Goal: Find contact information: Obtain details needed to contact an individual or organization

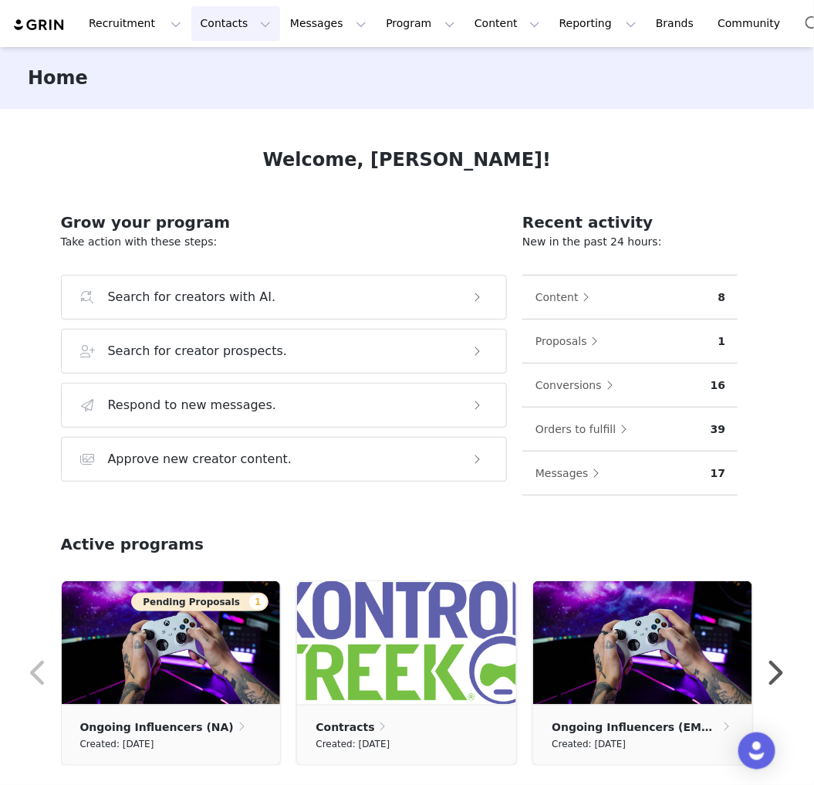
click at [213, 20] on button "Contacts Contacts" at bounding box center [235, 23] width 89 height 35
click at [227, 63] on p "Creators" at bounding box center [212, 68] width 46 height 16
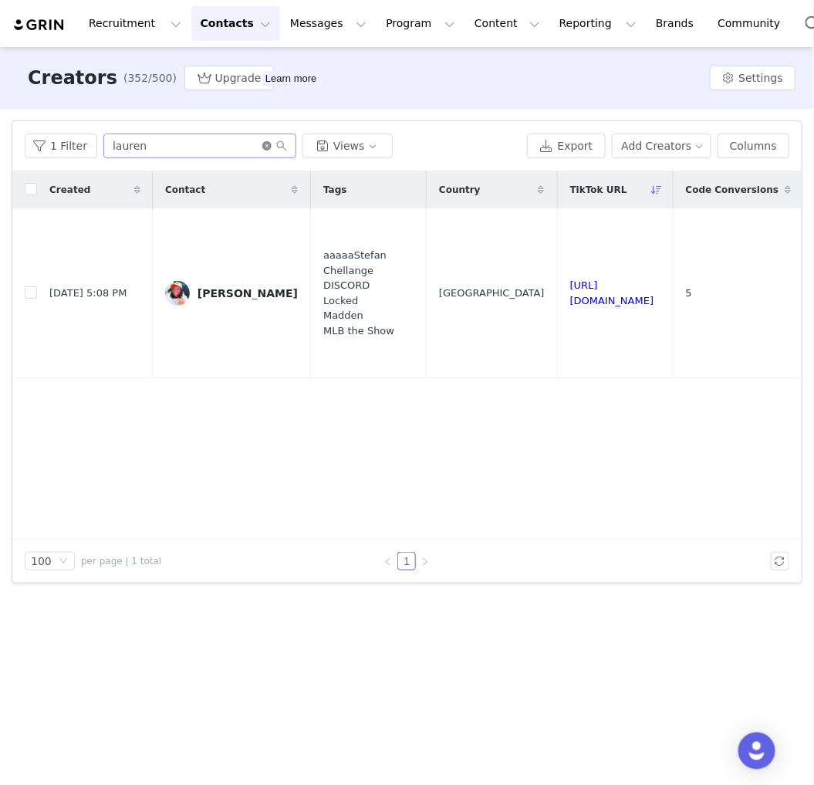
click at [262, 144] on icon "icon: close-circle" at bounding box center [266, 145] width 9 height 9
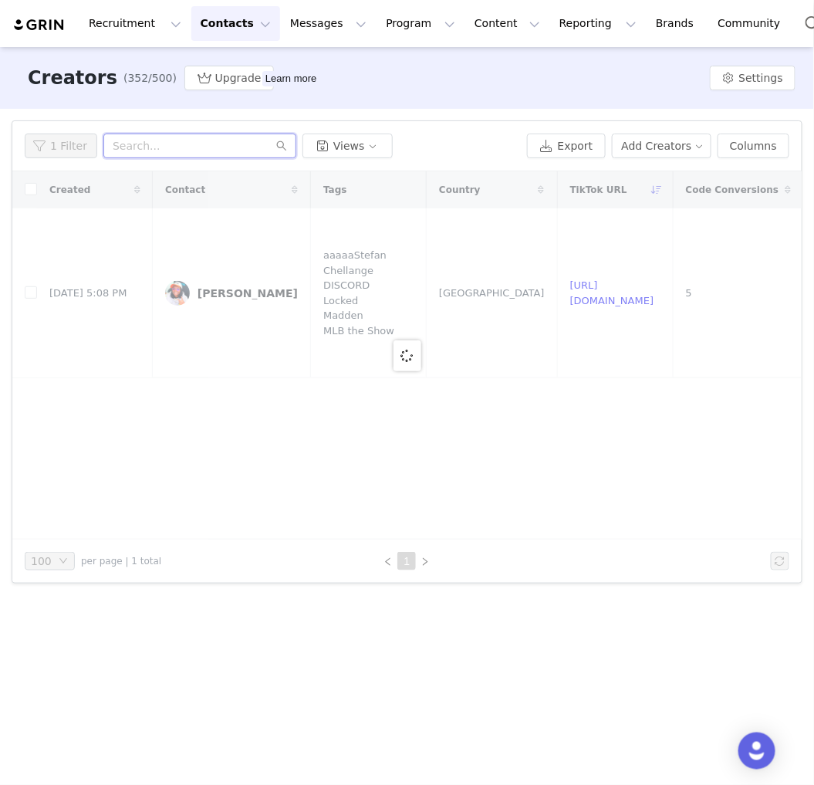
click at [205, 143] on input "text" at bounding box center [199, 146] width 193 height 25
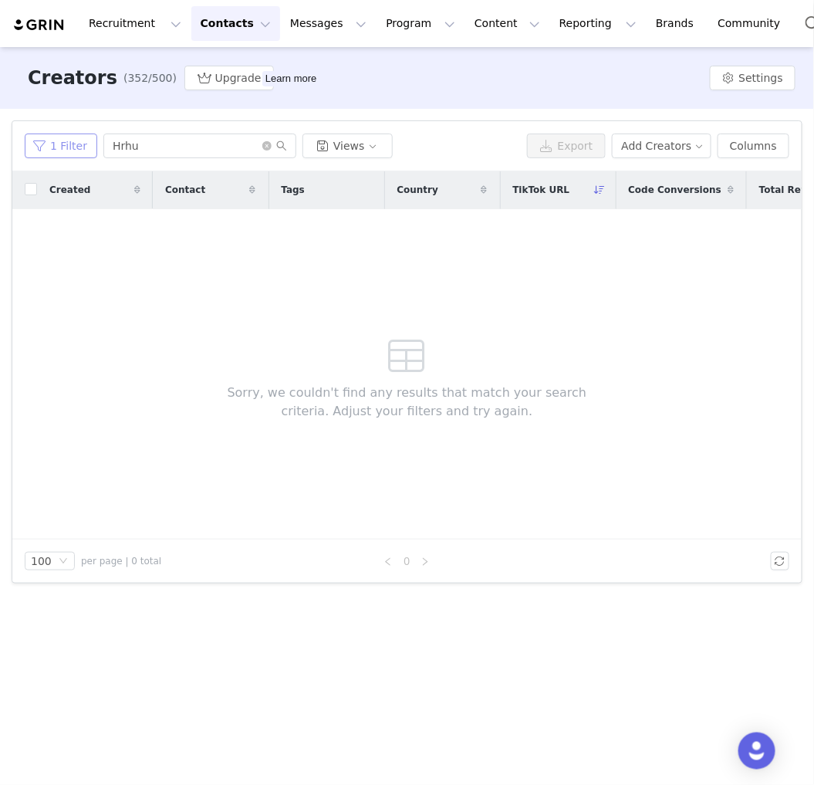
click at [77, 148] on button "1 Filter" at bounding box center [61, 146] width 73 height 25
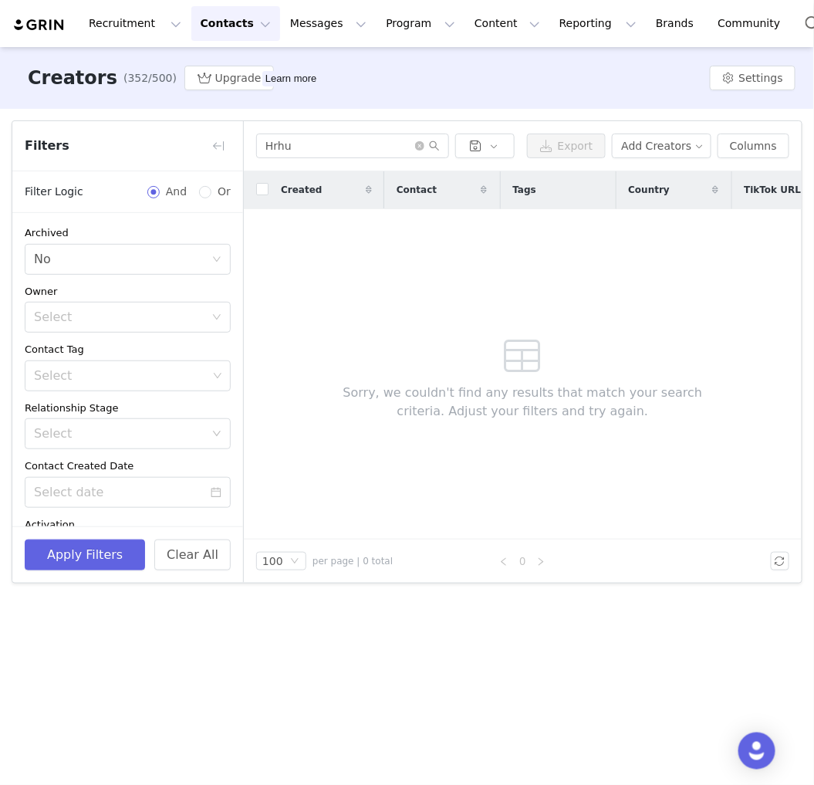
click at [77, 148] on div "Filters" at bounding box center [127, 146] width 231 height 50
click at [328, 144] on input "Hrhu" at bounding box center [352, 146] width 193 height 25
type input "H"
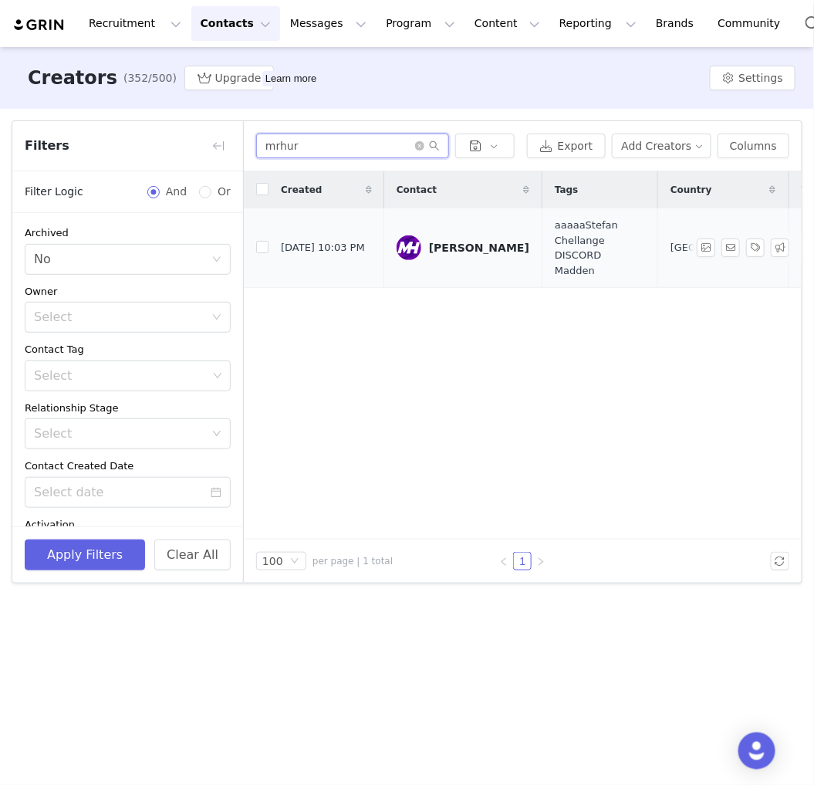
type input "mrhur"
click at [444, 249] on div "[PERSON_NAME]" at bounding box center [479, 248] width 100 height 12
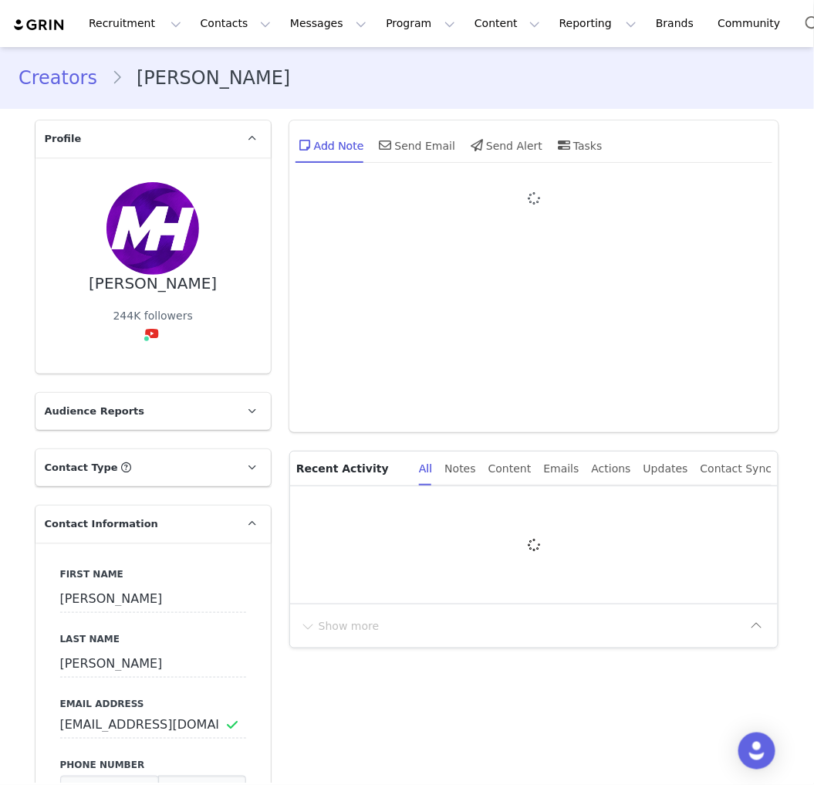
type input "+1 ([GEOGRAPHIC_DATA])"
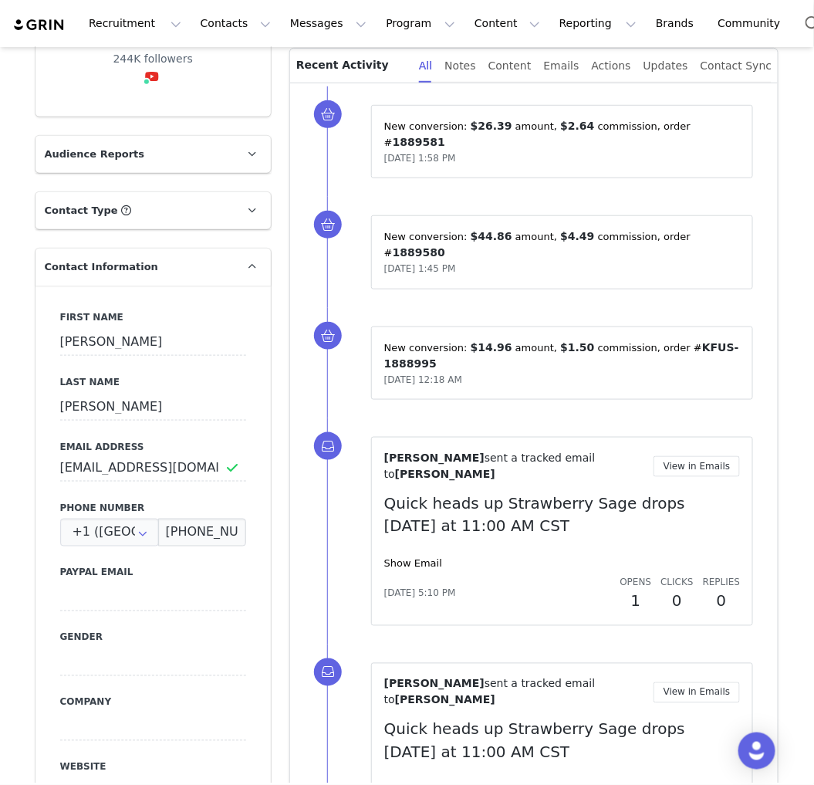
scroll to position [772, 0]
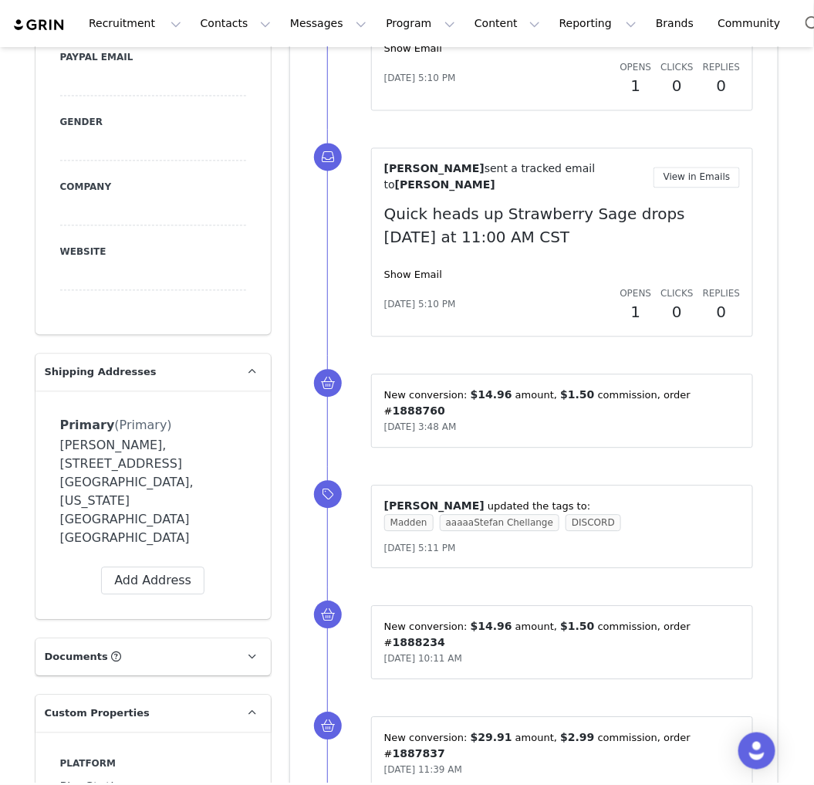
click at [90, 437] on div "[PERSON_NAME], [STREET_ADDRESS] [GEOGRAPHIC_DATA], [US_STATE][GEOGRAPHIC_DATA] …" at bounding box center [153, 492] width 186 height 111
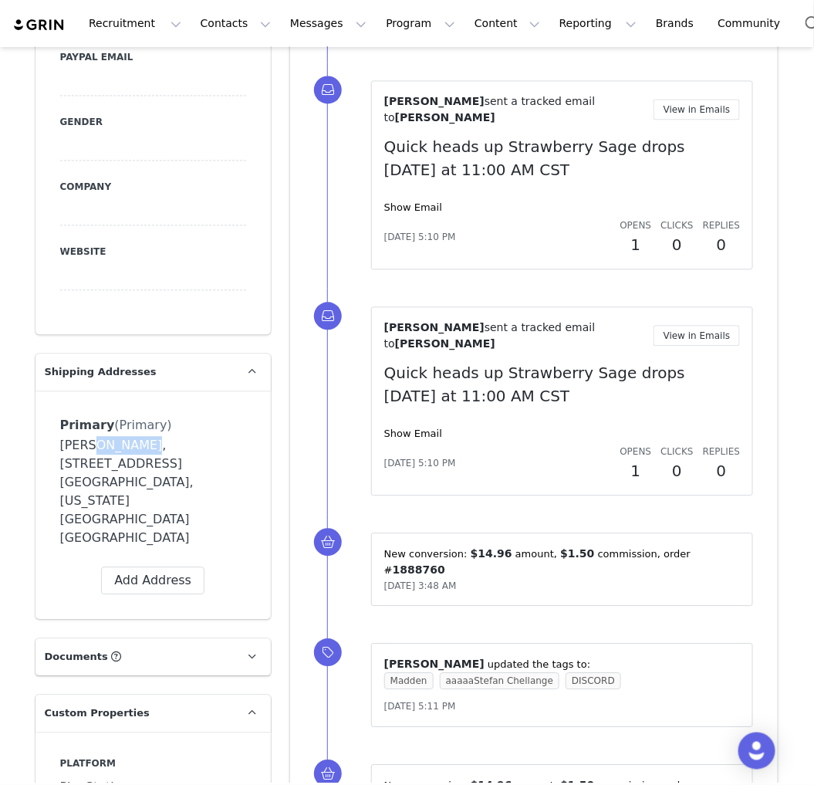
click at [79, 438] on div "[PERSON_NAME], [STREET_ADDRESS] [GEOGRAPHIC_DATA], [US_STATE][GEOGRAPHIC_DATA] …" at bounding box center [153, 492] width 186 height 111
drag, startPoint x: 114, startPoint y: 445, endPoint x: 40, endPoint y: 448, distance: 74.1
click at [40, 448] on div "Primary (Primary) Label Primary First Name [PERSON_NAME] Last Name [PERSON_NAME…" at bounding box center [153, 505] width 235 height 228
